Goal: Find specific page/section: Find specific page/section

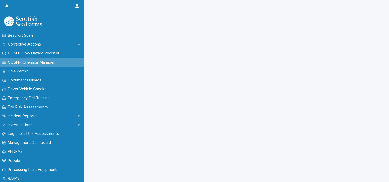
scroll to position [116, 0]
click at [50, 61] on p "COSHH Chemical Manager" at bounding box center [32, 62] width 53 height 5
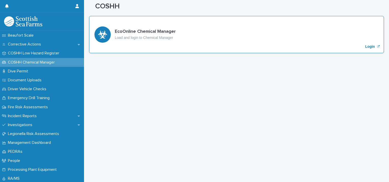
scroll to position [0, 0]
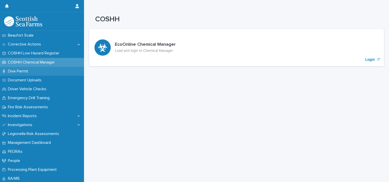
click at [34, 75] on div "Dive Permit" at bounding box center [42, 71] width 84 height 9
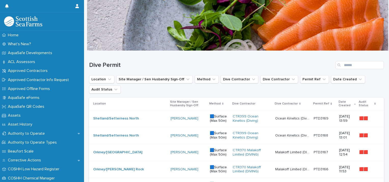
scroll to position [124, 0]
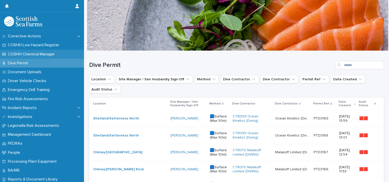
click at [50, 55] on p "COSHH Chemical Manager" at bounding box center [32, 54] width 53 height 5
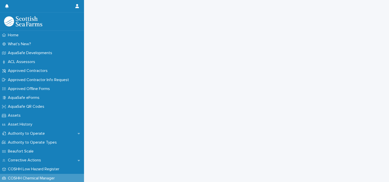
scroll to position [99, 0]
click at [49, 169] on p "COSHH Low Hazard Register" at bounding box center [34, 169] width 57 height 5
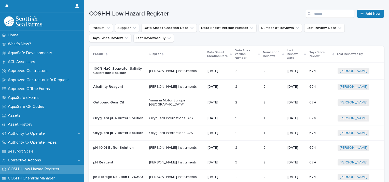
scroll to position [11, 0]
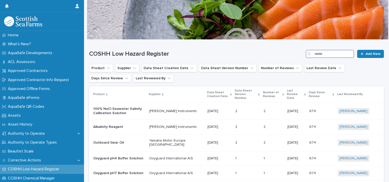
click at [317, 56] on input "Search" at bounding box center [329, 54] width 48 height 8
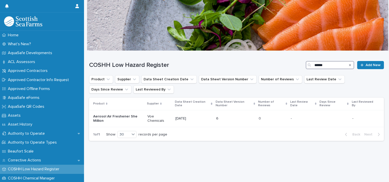
scroll to position [4, 0]
type input "*"
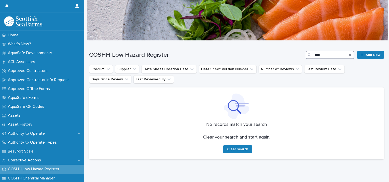
scroll to position [11, 0]
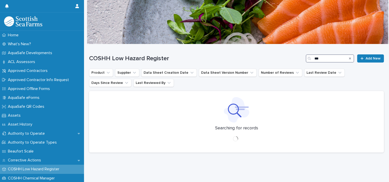
scroll to position [11, 0]
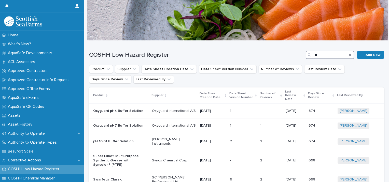
scroll to position [11, 0]
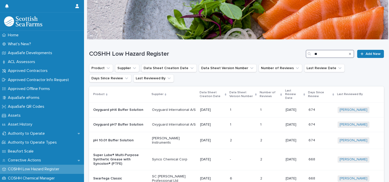
type input "*"
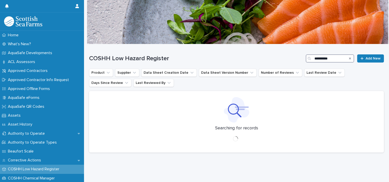
scroll to position [10, 0]
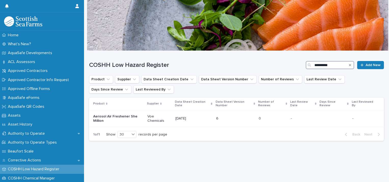
scroll to position [4, 0]
type input "**********"
click at [349, 64] on icon "Search" at bounding box center [350, 65] width 2 height 3
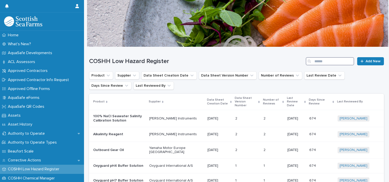
click at [346, 60] on input "Search" at bounding box center [329, 61] width 48 height 8
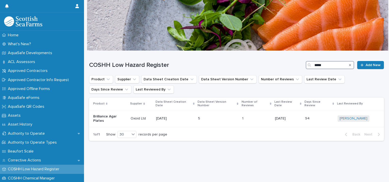
type input "*****"
click at [47, 178] on p "COSHH Chemical Manager" at bounding box center [32, 178] width 53 height 5
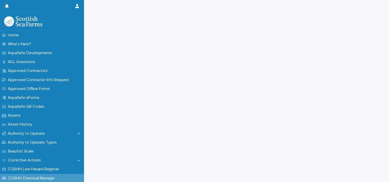
scroll to position [119, 0]
click at [47, 169] on p "COSHH Low Hazard Register" at bounding box center [34, 169] width 57 height 5
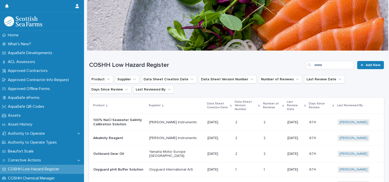
click at [329, 70] on div "COSHH Low Hazard Register Add New" at bounding box center [236, 63] width 295 height 24
click at [337, 64] on input "Search" at bounding box center [329, 65] width 48 height 8
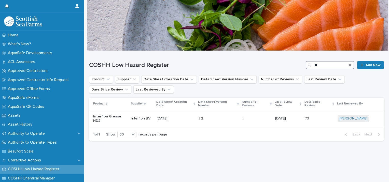
click at [328, 65] on input "**" at bounding box center [329, 65] width 48 height 8
type input "*"
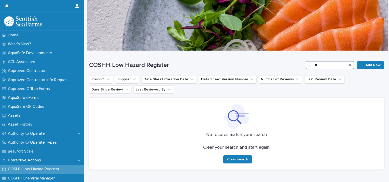
type input "*"
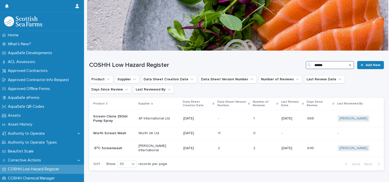
type input "******"
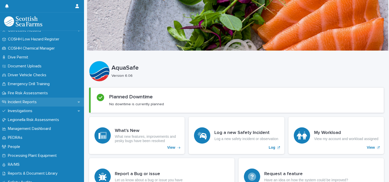
scroll to position [130, 0]
click at [51, 104] on div "Incident Reports" at bounding box center [42, 101] width 84 height 9
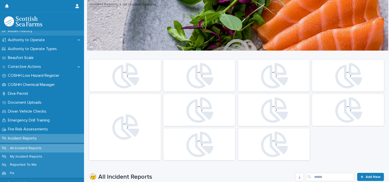
scroll to position [94, 0]
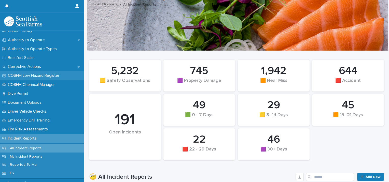
click at [56, 75] on p "COSHH Low Hazard Register" at bounding box center [34, 75] width 57 height 5
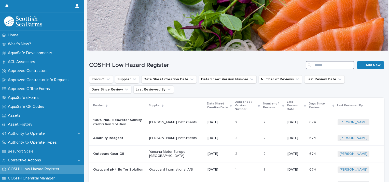
click at [322, 63] on input "Search" at bounding box center [329, 65] width 48 height 8
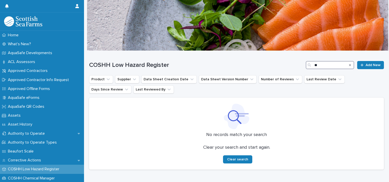
type input "*"
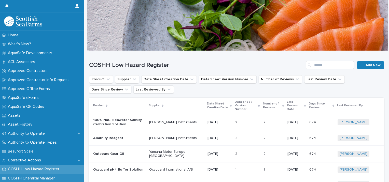
click at [55, 180] on p "COSHH Chemical Manager" at bounding box center [32, 178] width 53 height 5
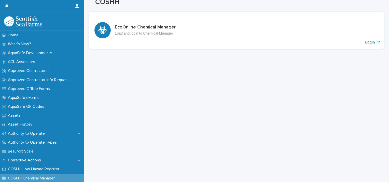
scroll to position [99, 0]
